Goal: Task Accomplishment & Management: Manage account settings

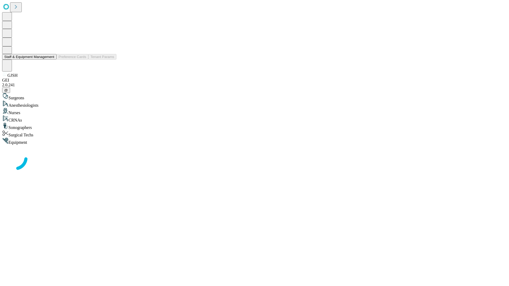
click at [51, 60] on button "Staff & Equipment Management" at bounding box center [29, 57] width 54 height 6
